Goal: Navigation & Orientation: Find specific page/section

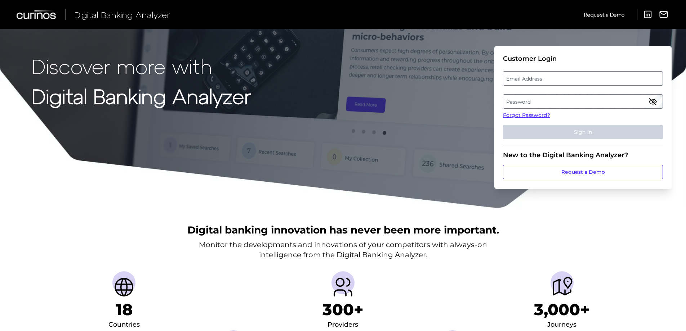
click at [528, 76] on label "Email Address" at bounding box center [582, 78] width 159 height 13
click at [528, 76] on input "email" at bounding box center [583, 78] width 160 height 14
click at [526, 79] on input "Email Address" at bounding box center [583, 78] width 160 height 14
type input "[PERSON_NAME][EMAIL_ADDRESS][PERSON_NAME][DOMAIN_NAME]"
click at [540, 98] on label "Password" at bounding box center [582, 101] width 159 height 13
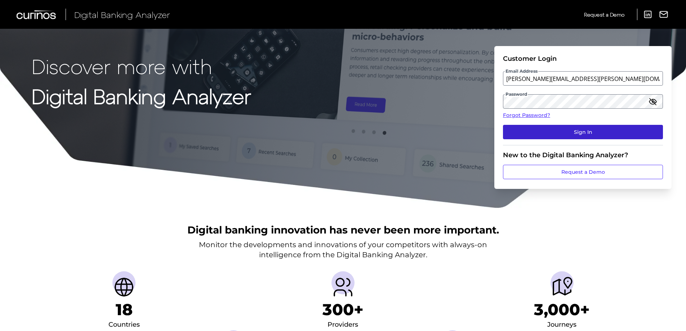
click at [571, 132] on button "Sign In" at bounding box center [583, 132] width 160 height 14
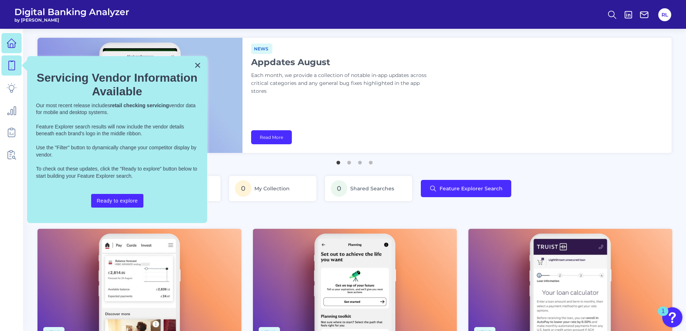
click at [14, 68] on icon at bounding box center [11, 66] width 10 height 10
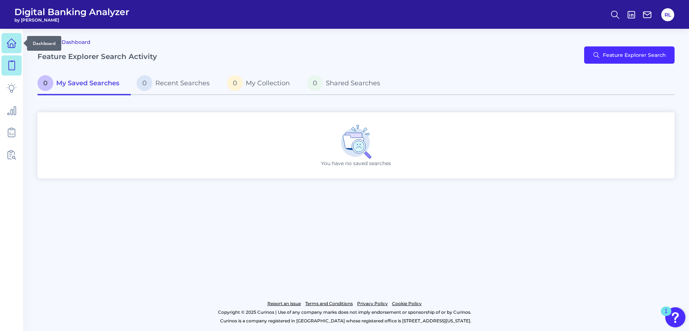
click at [9, 37] on link at bounding box center [11, 43] width 20 height 20
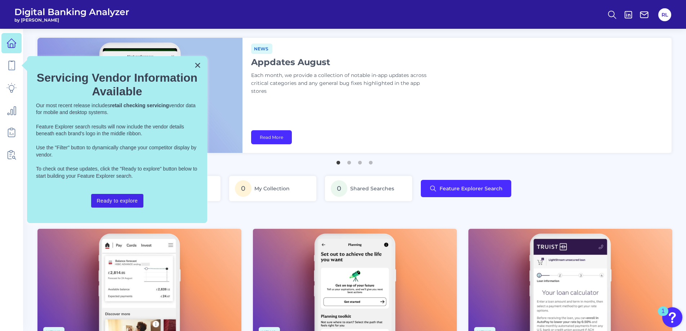
click at [126, 202] on button "Ready to explore" at bounding box center [117, 201] width 53 height 14
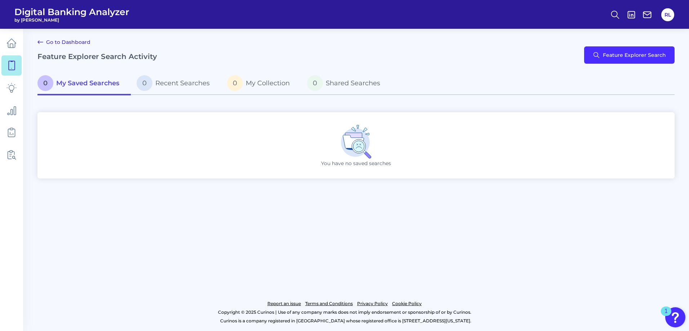
click at [75, 46] on link "Go to Dashboard" at bounding box center [63, 42] width 53 height 9
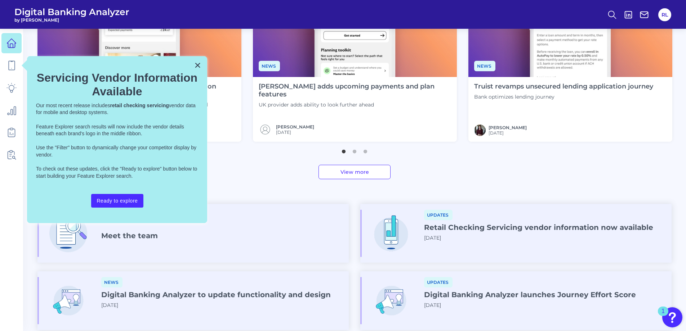
scroll to position [288, 0]
